Goal: Task Accomplishment & Management: Manage account settings

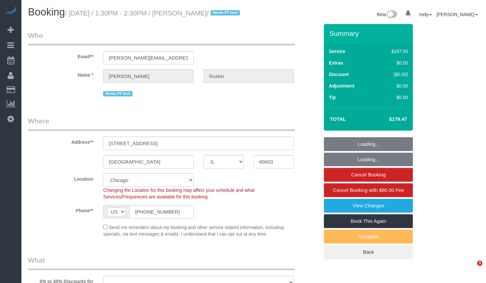
select select "IL"
select select "number:1"
select select "number:58"
select select "number:139"
select select "number:106"
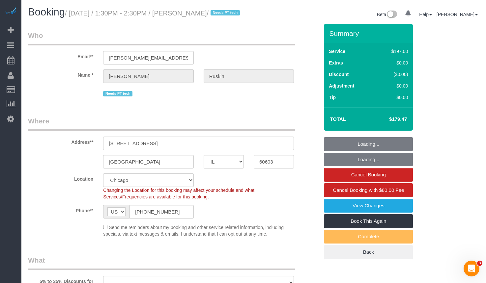
select select "object:1187"
select select "string:fspay-cc52e172-5538-4e63-a81e-5c47522a9cb7"
select select "512"
select select "3"
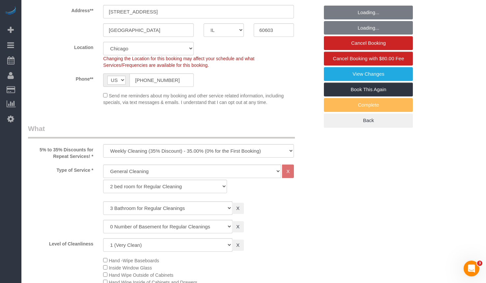
select select "object:1359"
select select "3"
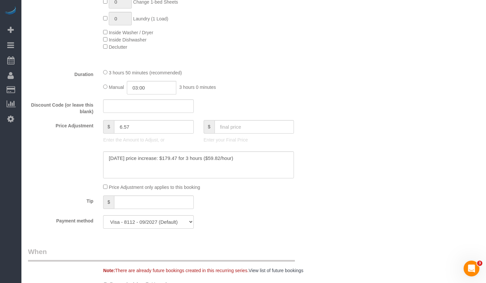
scroll to position [494, 0]
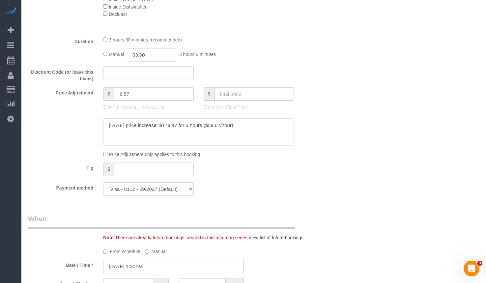
click at [270, 139] on textarea at bounding box center [198, 132] width 191 height 27
click at [258, 135] on textarea at bounding box center [198, 132] width 191 height 27
drag, startPoint x: 223, startPoint y: 133, endPoint x: 210, endPoint y: 133, distance: 13.2
click at [210, 133] on textarea at bounding box center [198, 132] width 191 height 27
click at [271, 141] on textarea at bounding box center [198, 132] width 191 height 27
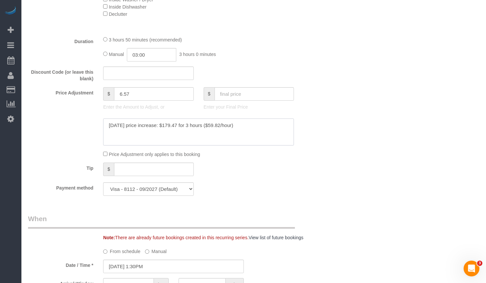
click at [113, 146] on textarea at bounding box center [198, 132] width 191 height 27
click at [238, 140] on textarea at bounding box center [198, 132] width 191 height 27
click at [237, 146] on textarea at bounding box center [198, 132] width 191 height 27
paste textarea "161.514"
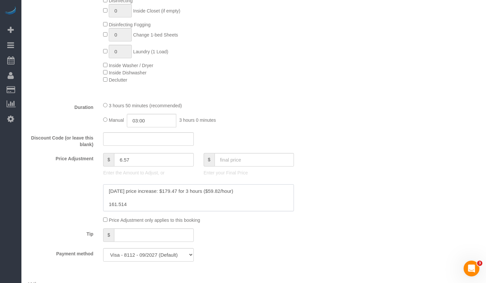
scroll to position [461, 0]
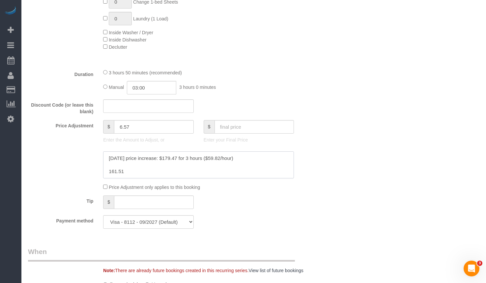
drag, startPoint x: 125, startPoint y: 179, endPoint x: 70, endPoint y: 178, distance: 54.7
click at [70, 178] on div at bounding box center [173, 165] width 301 height 27
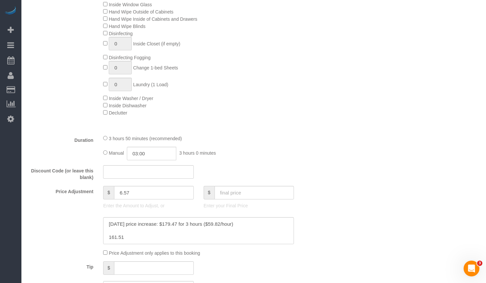
scroll to position [527, 0]
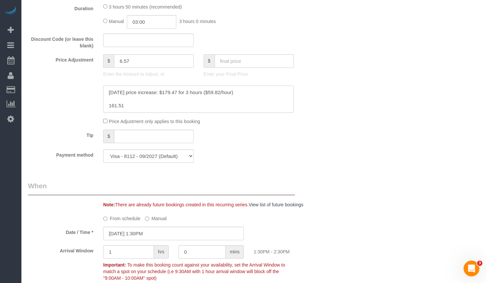
click at [133, 110] on textarea at bounding box center [198, 99] width 191 height 27
click at [129, 113] on textarea at bounding box center [198, 99] width 191 height 27
click at [108, 113] on textarea at bounding box center [198, 99] width 191 height 27
paste textarea "7.961"
click at [222, 113] on textarea at bounding box center [198, 99] width 191 height 27
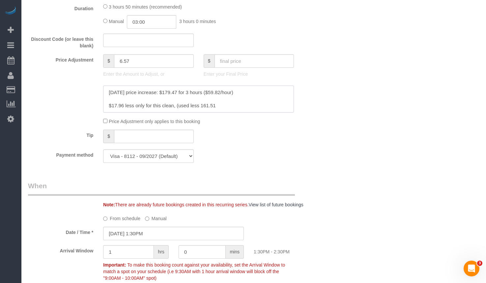
click at [199, 113] on textarea at bounding box center [198, 99] width 191 height 27
drag, startPoint x: 246, startPoint y: 114, endPoint x: 227, endPoint y: 113, distance: 18.8
click at [227, 113] on textarea at bounding box center [198, 99] width 191 height 27
click at [256, 110] on textarea at bounding box center [198, 99] width 191 height 27
click at [109, 113] on textarea at bounding box center [198, 99] width 191 height 27
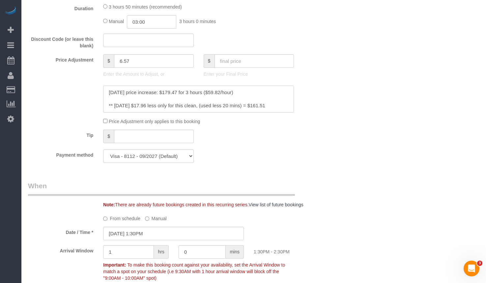
click at [224, 103] on textarea at bounding box center [198, 99] width 191 height 27
click at [270, 113] on textarea at bounding box center [198, 99] width 191 height 27
click at [136, 112] on textarea at bounding box center [198, 99] width 191 height 27
drag, startPoint x: 285, startPoint y: 113, endPoint x: 255, endPoint y: 112, distance: 30.7
click at [255, 112] on textarea at bounding box center [198, 99] width 191 height 27
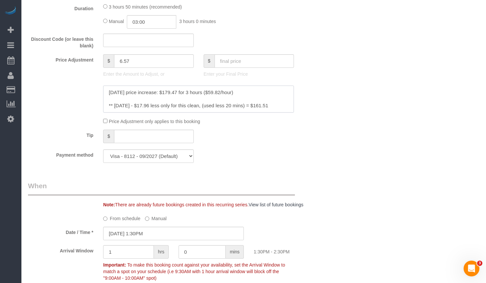
type textarea "April 2024 price increase: $179.47 for 3 hours ($59.82/hour) ** 8/22/2025 - $17…"
click at [257, 65] on input "text" at bounding box center [255, 61] width 80 height 14
paste input "161.51"
type input "161.51"
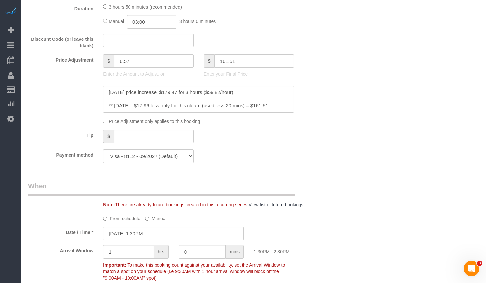
click at [374, 76] on div "Who Email** keith@ruskin.net Name * Keith Ruskin Needs PT tech Where Address** …" at bounding box center [254, 211] width 452 height 1429
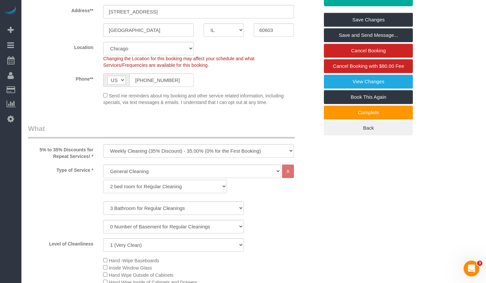
scroll to position [0, 0]
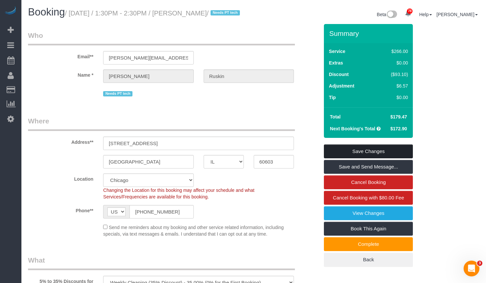
type input "-11.39"
click at [377, 158] on link "Save Changes" at bounding box center [368, 152] width 89 height 14
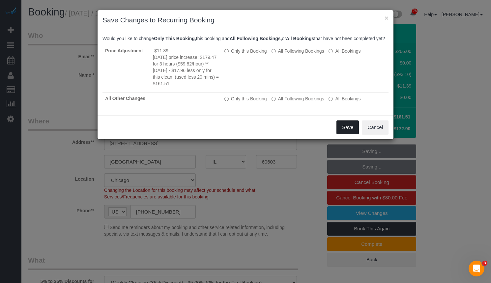
click at [346, 134] on button "Save" at bounding box center [348, 128] width 22 height 14
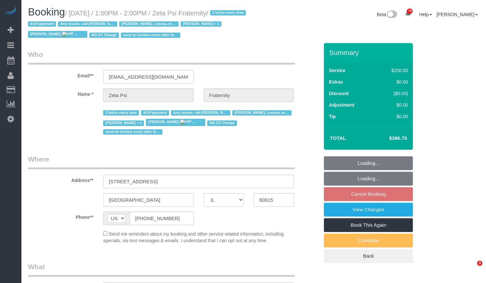
select select "IL"
select select "string:fspay-6b6276e9-977b-439d-bf18-feade9762fd3"
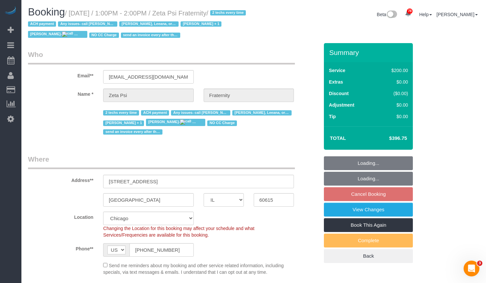
select select "object:849"
select select "number:1"
select select "number:58"
select select "number:139"
select select "number:108"
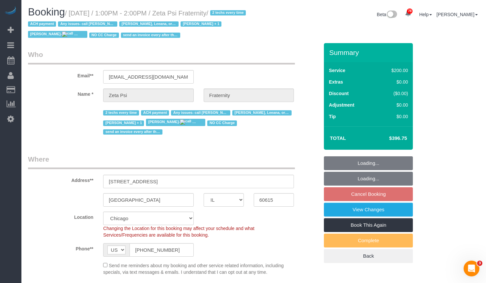
select select "object:1167"
select select "512"
select select "6"
select select "3"
select select "spot1"
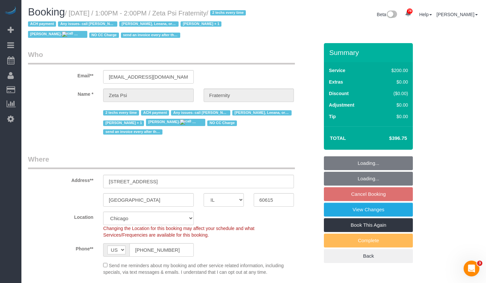
select select "6"
select select "3"
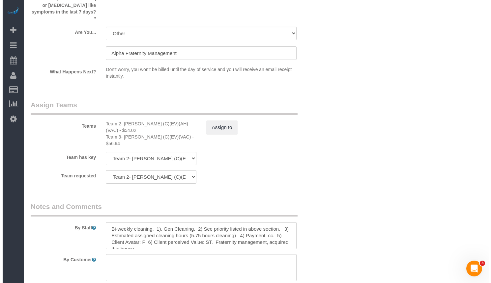
scroll to position [1148, 0]
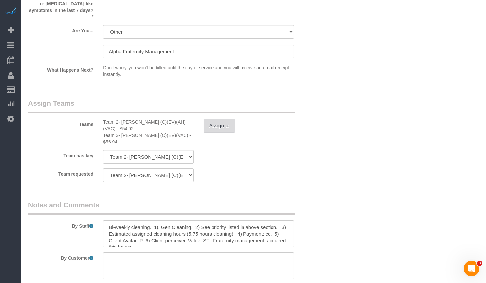
click at [220, 119] on button "Assign to" at bounding box center [220, 126] width 32 height 14
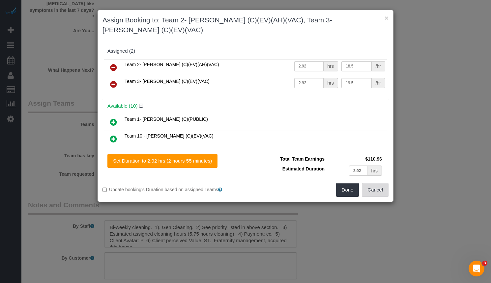
click at [381, 183] on button "Cancel" at bounding box center [375, 190] width 27 height 14
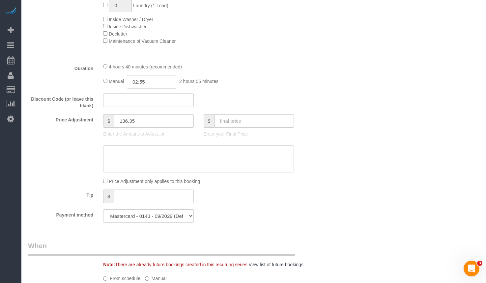
scroll to position [593, 0]
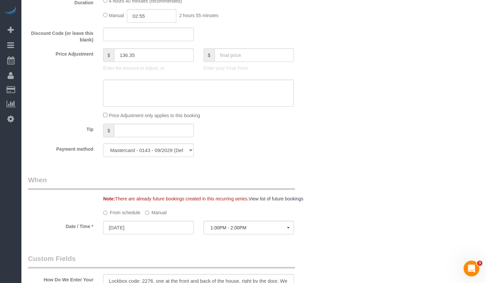
click at [159, 207] on label "Manual" at bounding box center [156, 211] width 22 height 9
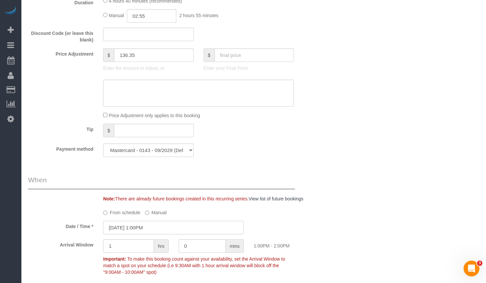
drag, startPoint x: 158, startPoint y: 219, endPoint x: 160, endPoint y: 209, distance: 9.8
click at [158, 221] on input "[DATE] 1:00PM" at bounding box center [173, 228] width 141 height 14
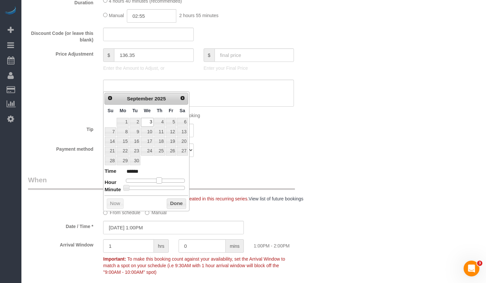
type input "[DATE] 2:00PM"
type input "******"
click at [161, 182] on span at bounding box center [162, 181] width 6 height 6
click at [174, 207] on button "Done" at bounding box center [176, 204] width 19 height 11
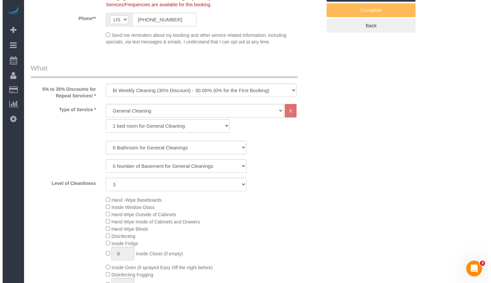
scroll to position [99, 0]
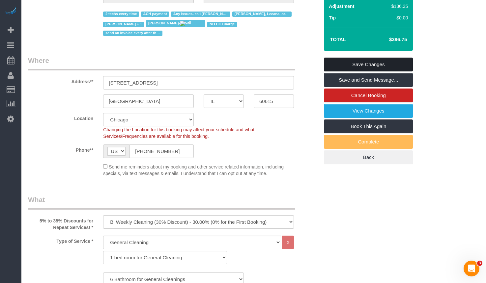
click at [360, 64] on link "Save Changes" at bounding box center [368, 65] width 89 height 14
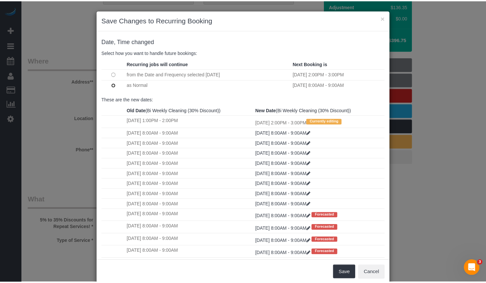
scroll to position [107, 0]
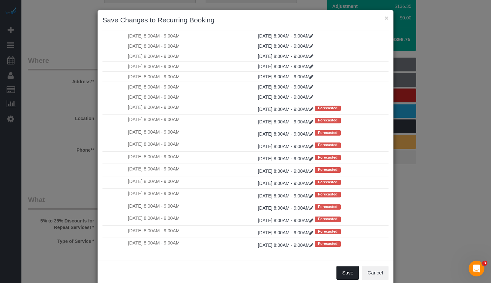
click at [349, 276] on button "Save" at bounding box center [348, 273] width 22 height 14
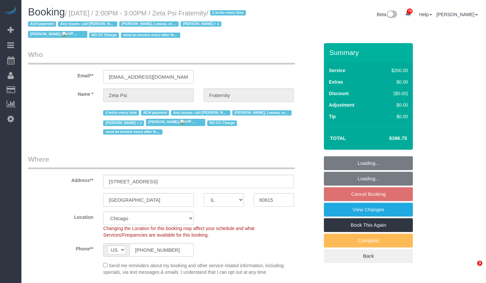
select select "IL"
select select "number:1"
select select "number:58"
select select "number:139"
select select "number:108"
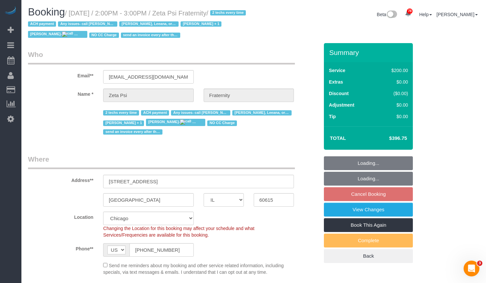
select select "object:1219"
select select "512"
select select "6"
select select "3"
select select "string:fspay-6b6276e9-977b-439d-bf18-feade9762fd3"
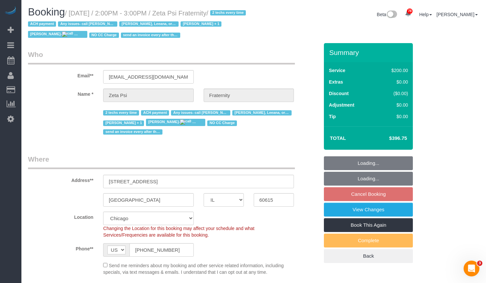
select select "6"
select select "3"
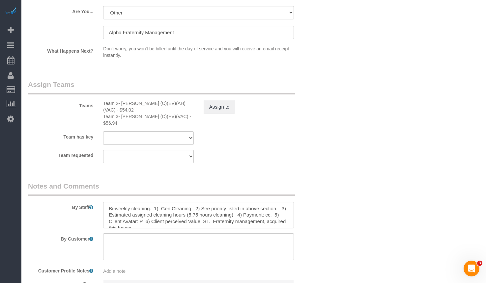
scroll to position [1262, 0]
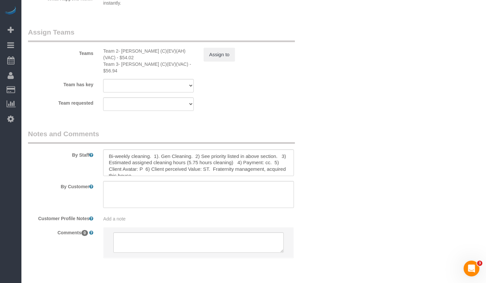
click at [214, 46] on div "Teams Team 2- Jannette (C)(EV)(AH)(VAC) - $54.02 Team 3- Corrina (C)(EV)(VAC) -…" at bounding box center [173, 50] width 301 height 47
click at [212, 48] on button "Assign to" at bounding box center [220, 55] width 32 height 14
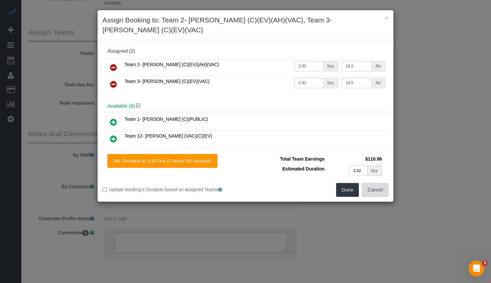
drag, startPoint x: 376, startPoint y: 182, endPoint x: 392, endPoint y: 175, distance: 17.5
click at [376, 183] on button "Cancel" at bounding box center [375, 190] width 27 height 14
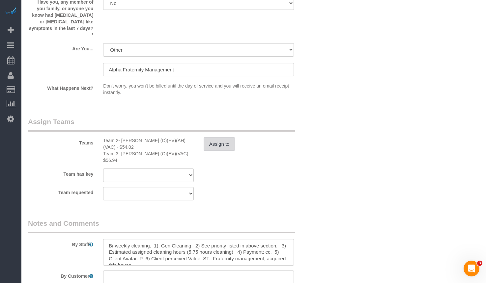
scroll to position [1257, 0]
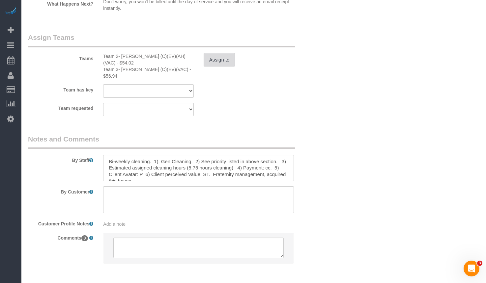
click at [227, 53] on button "Assign to" at bounding box center [220, 60] width 32 height 14
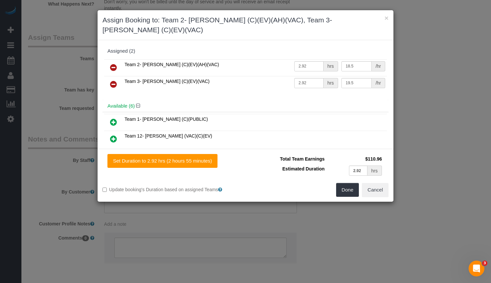
click at [114, 118] on icon at bounding box center [113, 122] width 7 height 8
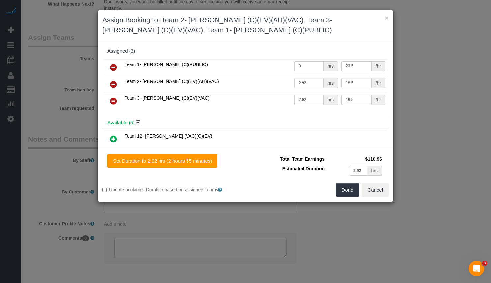
click at [115, 97] on icon at bounding box center [113, 101] width 7 height 8
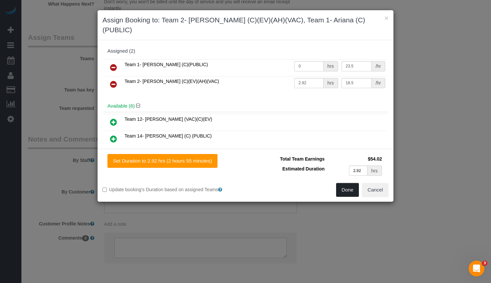
click at [351, 183] on button "Done" at bounding box center [347, 190] width 23 height 14
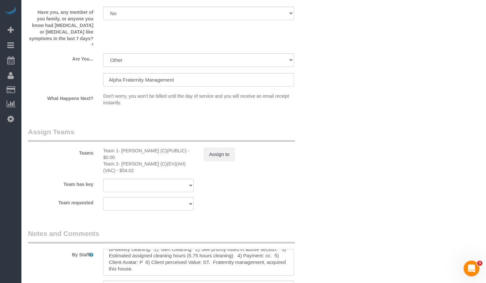
scroll to position [1262, 0]
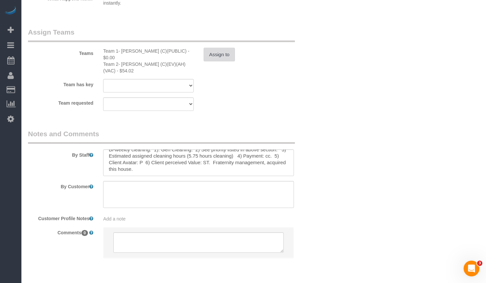
click at [216, 48] on button "Assign to" at bounding box center [220, 55] width 32 height 14
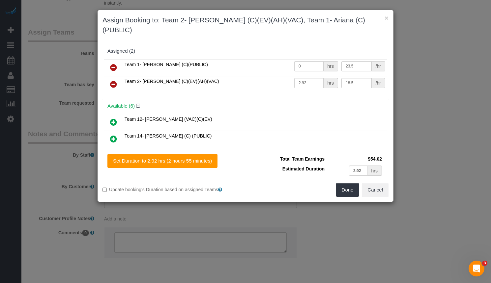
click at [112, 64] on icon at bounding box center [113, 68] width 7 height 8
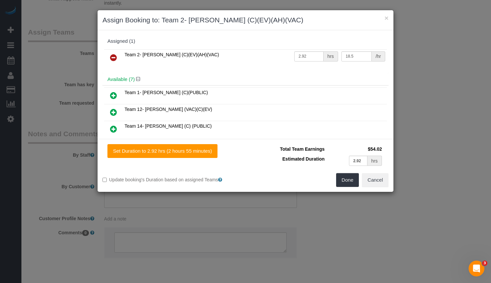
click at [111, 112] on icon at bounding box center [113, 112] width 7 height 8
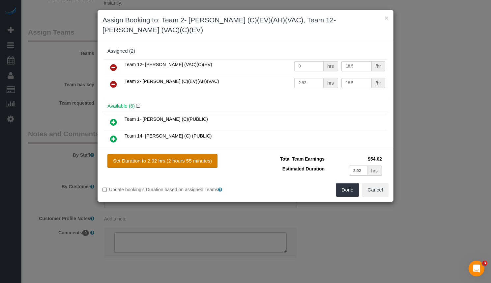
click at [171, 154] on button "Set Duration to 2.92 hrs (2 hours 55 minutes)" at bounding box center [162, 161] width 110 height 14
type input "2.92"
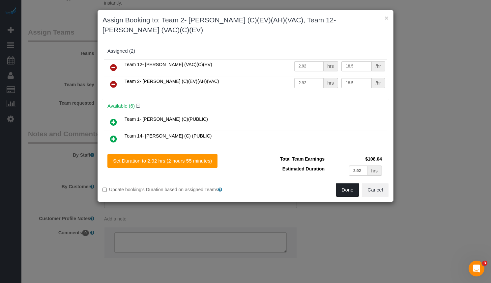
click at [340, 183] on button "Done" at bounding box center [347, 190] width 23 height 14
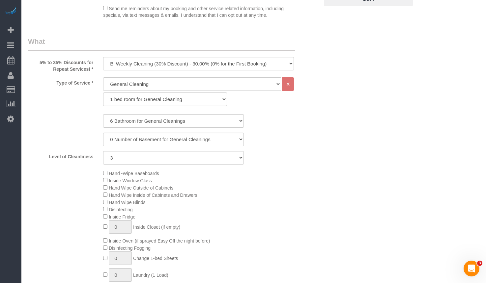
scroll to position [0, 0]
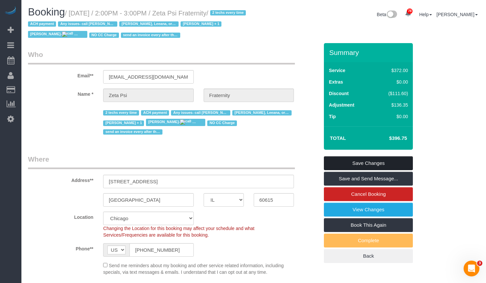
click at [392, 165] on link "Save Changes" at bounding box center [368, 164] width 89 height 14
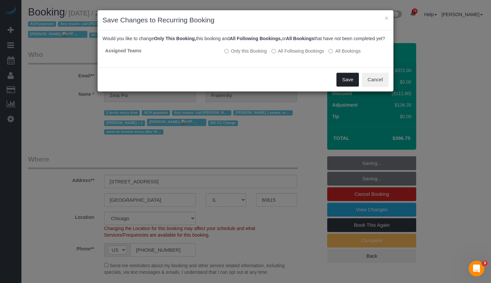
click at [350, 87] on button "Save" at bounding box center [348, 80] width 22 height 14
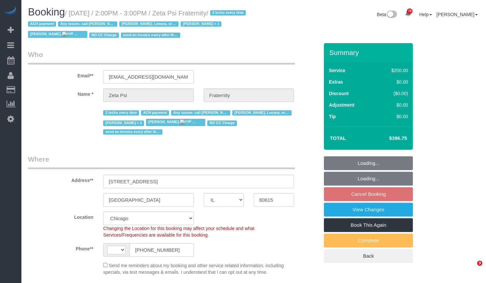
select select "IL"
select select "string:fspay-6b6276e9-977b-439d-bf18-feade9762fd3"
select select "number:1"
select select "number:58"
select select "number:139"
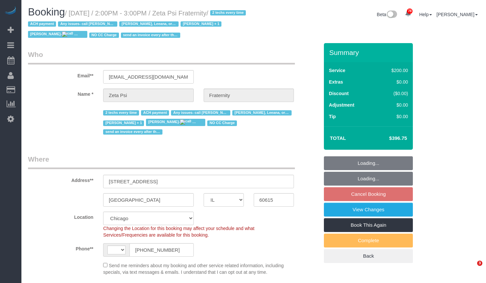
select select "number:108"
select select "string:US"
select select "object:1176"
select select "512"
select select "6"
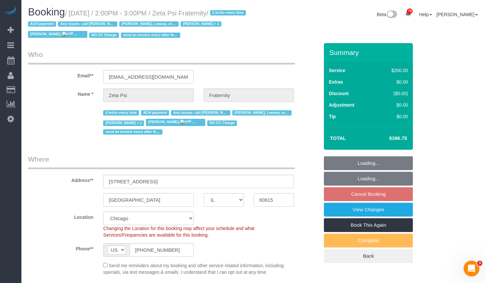
select select "3"
select select "6"
select select "3"
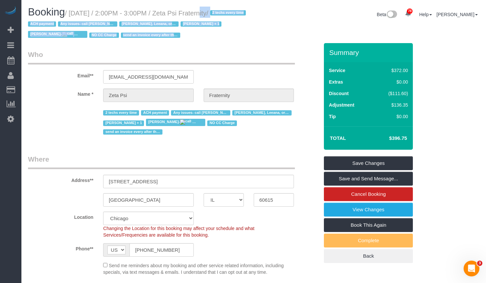
drag, startPoint x: 250, startPoint y: 14, endPoint x: 193, endPoint y: 15, distance: 56.4
click at [193, 15] on div "Booking / September 03, 2025 / 2:00PM - 3:00PM / Zeta Psi Fraternity / 2 techs …" at bounding box center [253, 25] width 461 height 37
click at [277, 20] on div "Beta 78 Your Notifications You have 0 alerts × You have 1 to charge for 08/18/2…" at bounding box center [369, 15] width 231 height 17
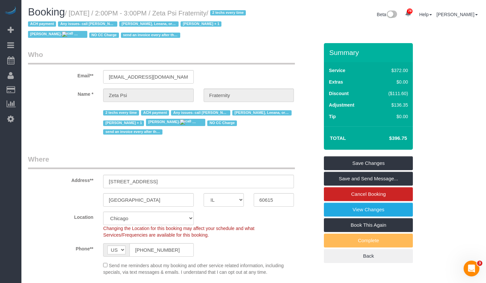
drag, startPoint x: 248, startPoint y: 13, endPoint x: 194, endPoint y: 16, distance: 54.2
click at [194, 16] on h1 "Booking / September 03, 2025 / 2:00PM - 3:00PM / Zeta Psi Fraternity / 2 techs …" at bounding box center [138, 24] width 221 height 34
copy small "Zeta Psi Fraternity"
